Goal: Communication & Community: Answer question/provide support

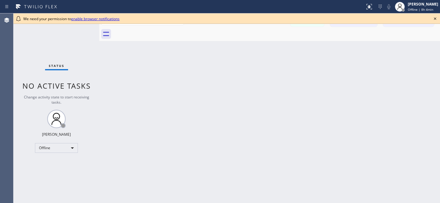
click at [434, 18] on icon at bounding box center [434, 18] width 7 height 7
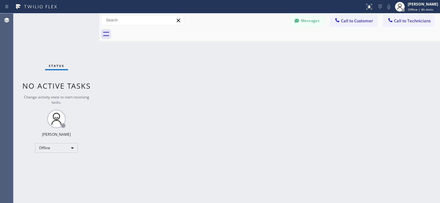
click at [289, 23] on div "Messages Call to Customer Call to Technicians Outbound call Location Search loc…" at bounding box center [269, 20] width 340 height 11
click at [311, 23] on button "Messages" at bounding box center [307, 21] width 34 height 12
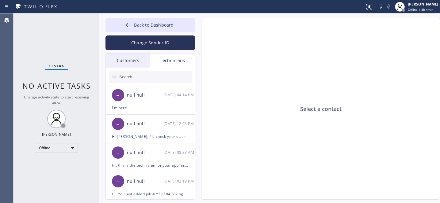
drag, startPoint x: 138, startPoint y: 58, endPoint x: 159, endPoint y: 68, distance: 23.7
click at [137, 59] on div "Customers" at bounding box center [128, 61] width 44 height 14
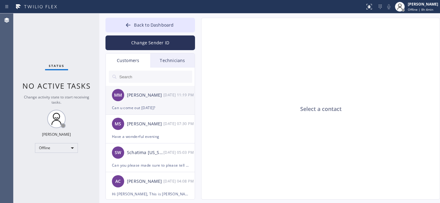
click at [150, 107] on div "Can u come out [DATE]?" at bounding box center [150, 107] width 77 height 7
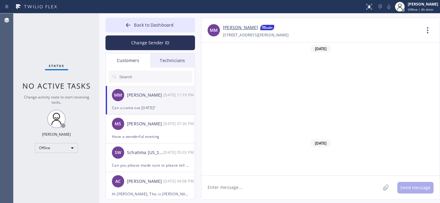
scroll to position [420, 0]
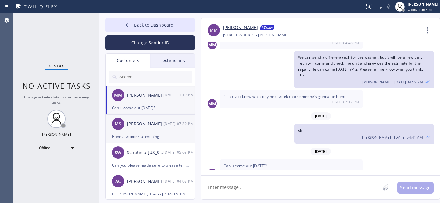
click at [153, 132] on div "[PERSON_NAME] [DATE] 07:30 PM" at bounding box center [150, 124] width 89 height 18
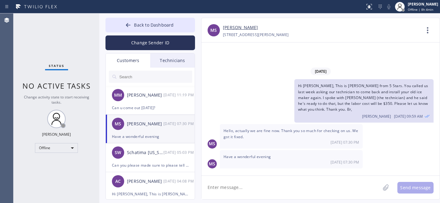
scroll to position [0, 0]
click at [139, 162] on div "Can you please made sure to please tell the tech that he have to be there early" at bounding box center [150, 165] width 77 height 7
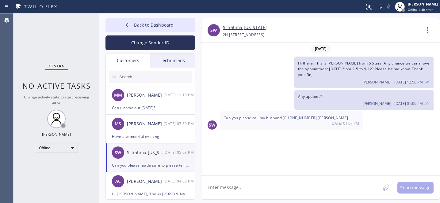
scroll to position [1851, 0]
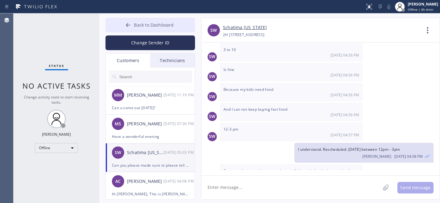
click at [133, 28] on button "Back to Dashboard" at bounding box center [149, 25] width 89 height 15
